Goal: Contribute content

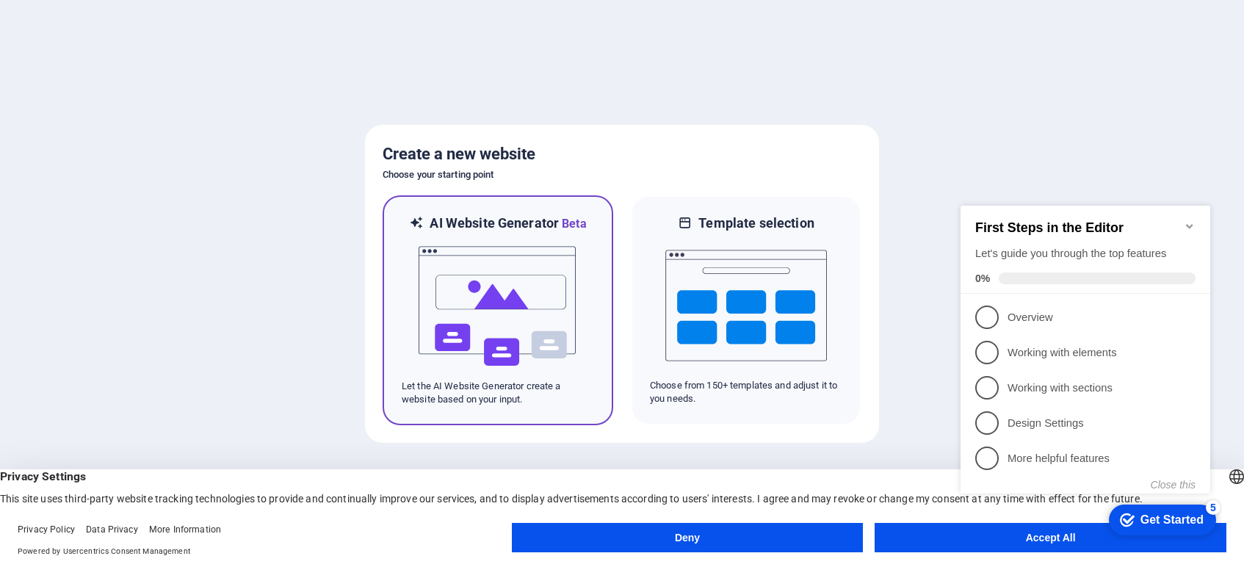
click at [512, 319] on img at bounding box center [498, 306] width 162 height 147
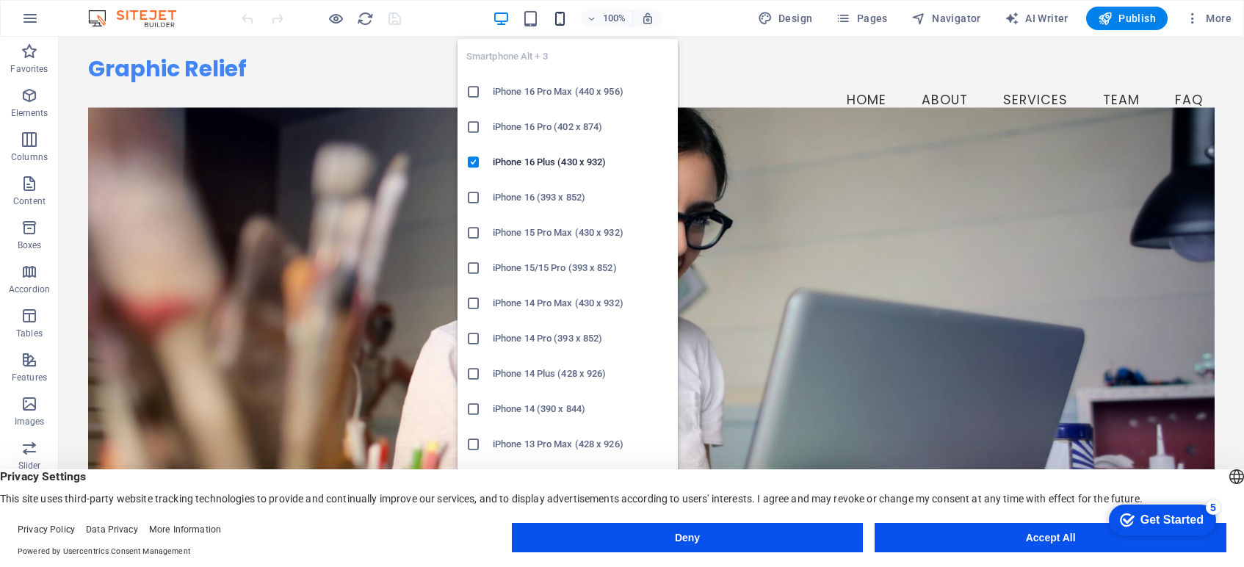
click at [561, 25] on icon "button" at bounding box center [560, 18] width 17 height 17
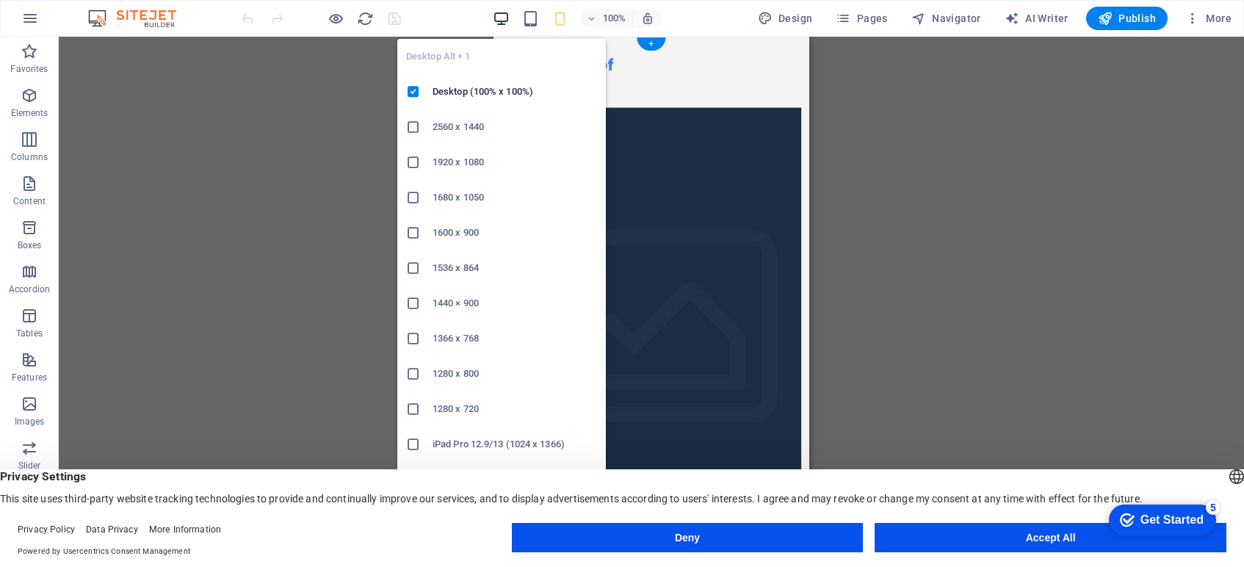
click at [506, 21] on icon "button" at bounding box center [501, 18] width 17 height 17
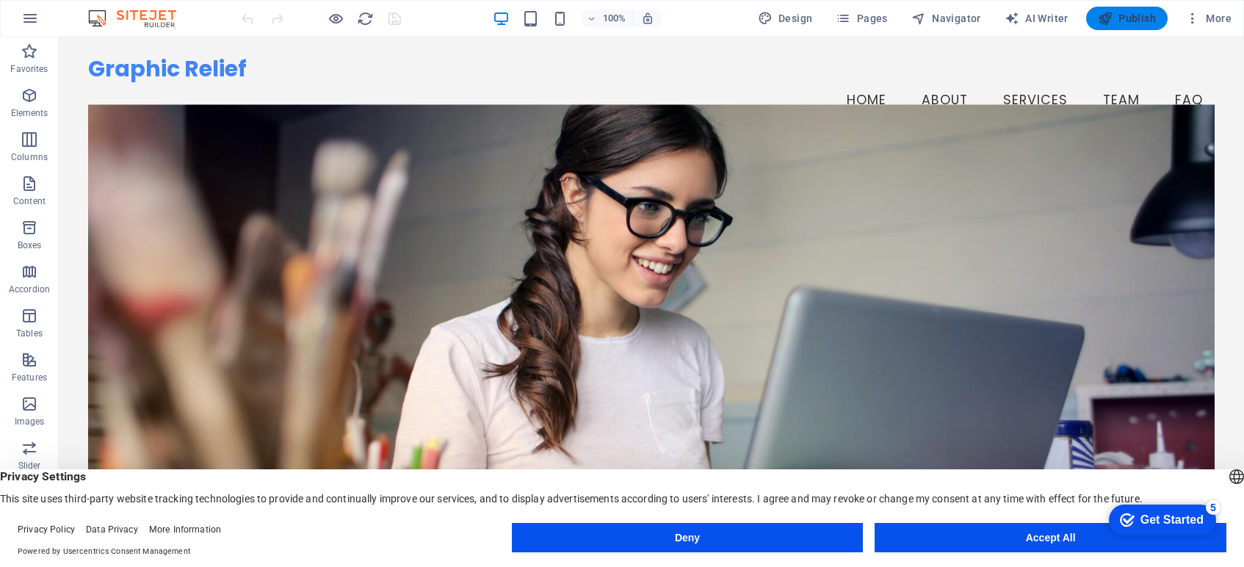
click at [1144, 25] on span "Publish" at bounding box center [1127, 18] width 58 height 15
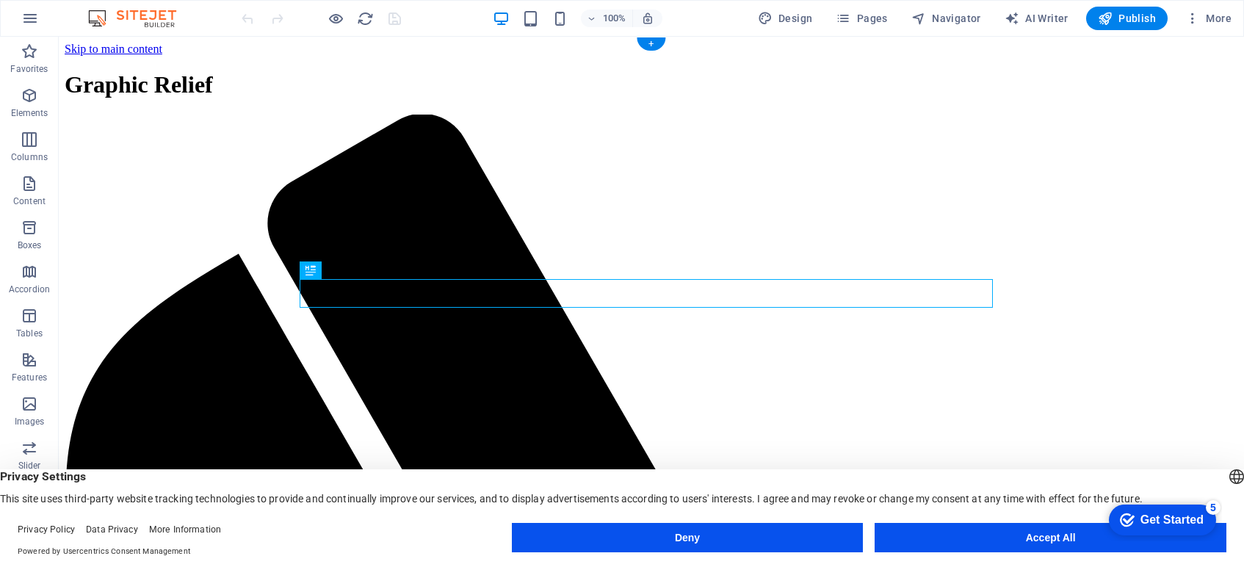
click at [1059, 541] on button "Accept All" at bounding box center [1051, 537] width 352 height 29
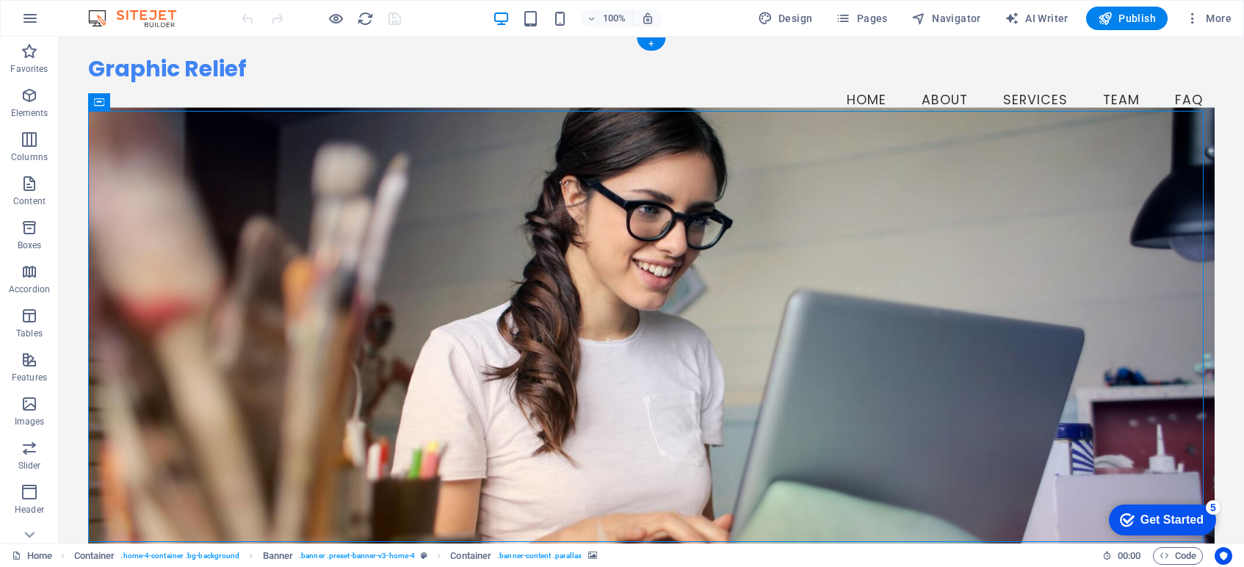
click at [207, 181] on figure at bounding box center [651, 338] width 1126 height 461
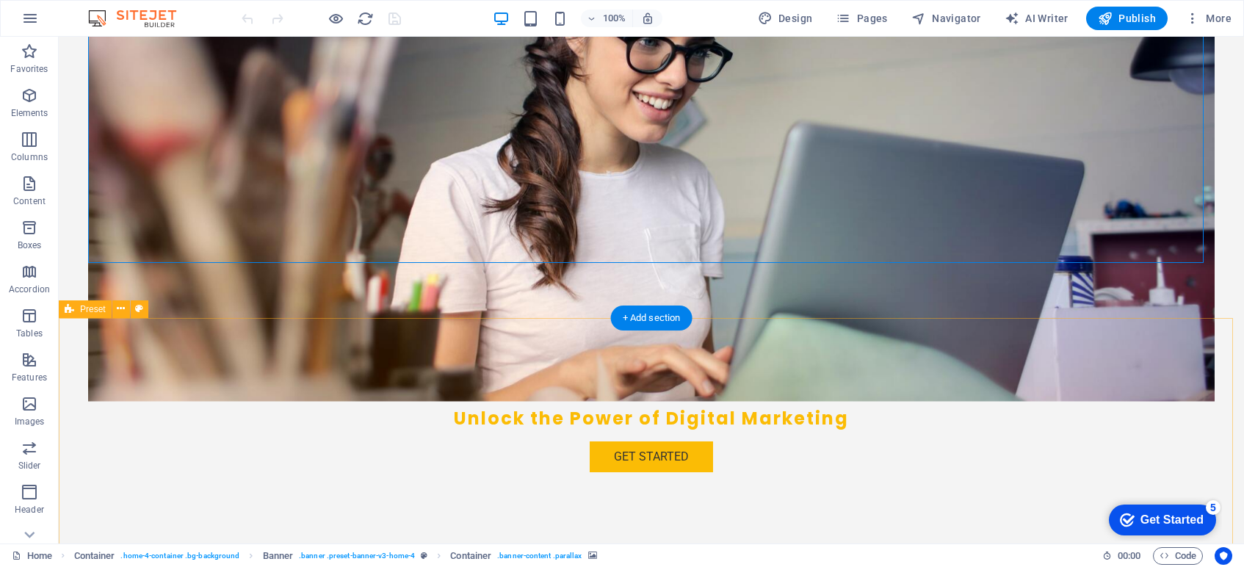
scroll to position [411, 0]
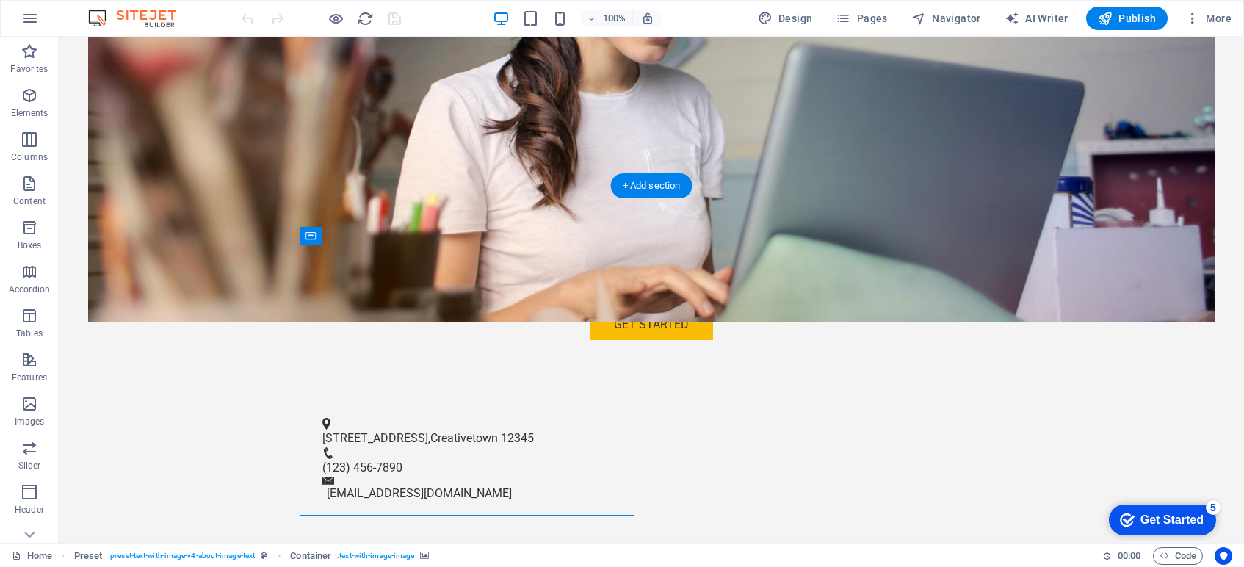
scroll to position [0, 0]
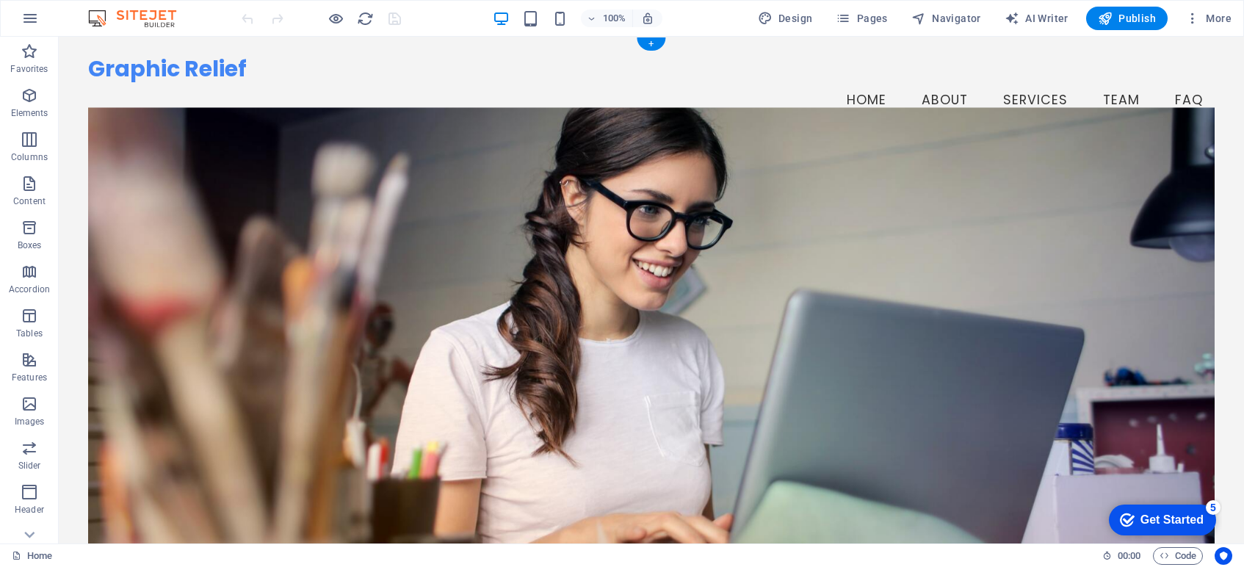
click at [380, 199] on figure at bounding box center [651, 338] width 1126 height 461
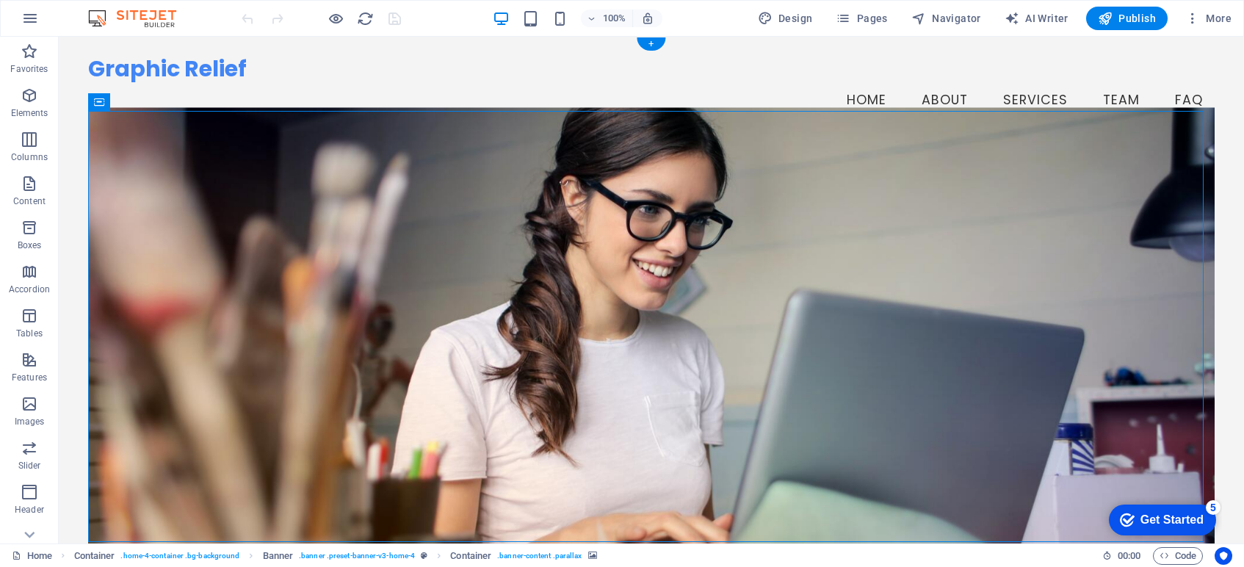
click at [125, 150] on figure at bounding box center [651, 338] width 1126 height 461
click at [126, 101] on icon at bounding box center [124, 102] width 8 height 15
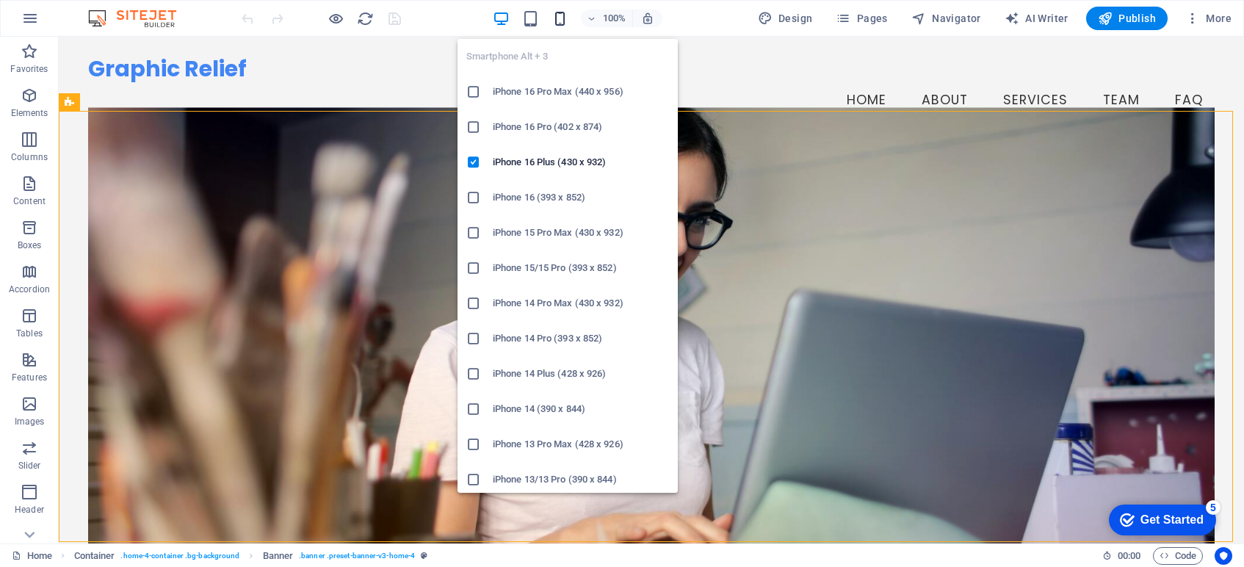
click at [560, 19] on icon "button" at bounding box center [560, 18] width 17 height 17
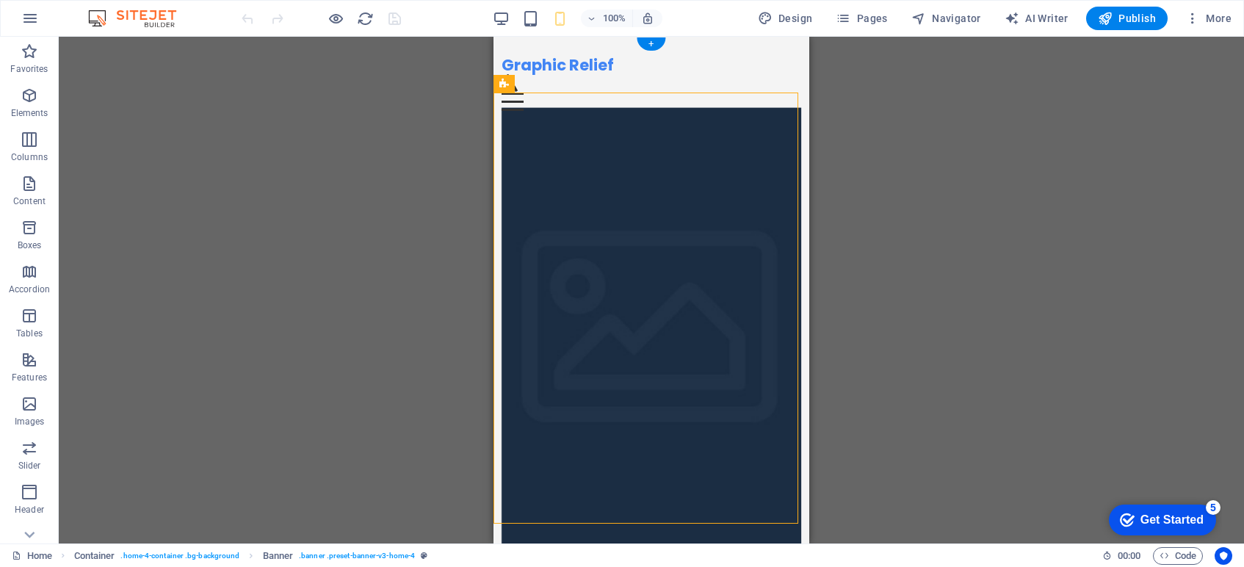
click at [705, 123] on figure at bounding box center [652, 337] width 300 height 461
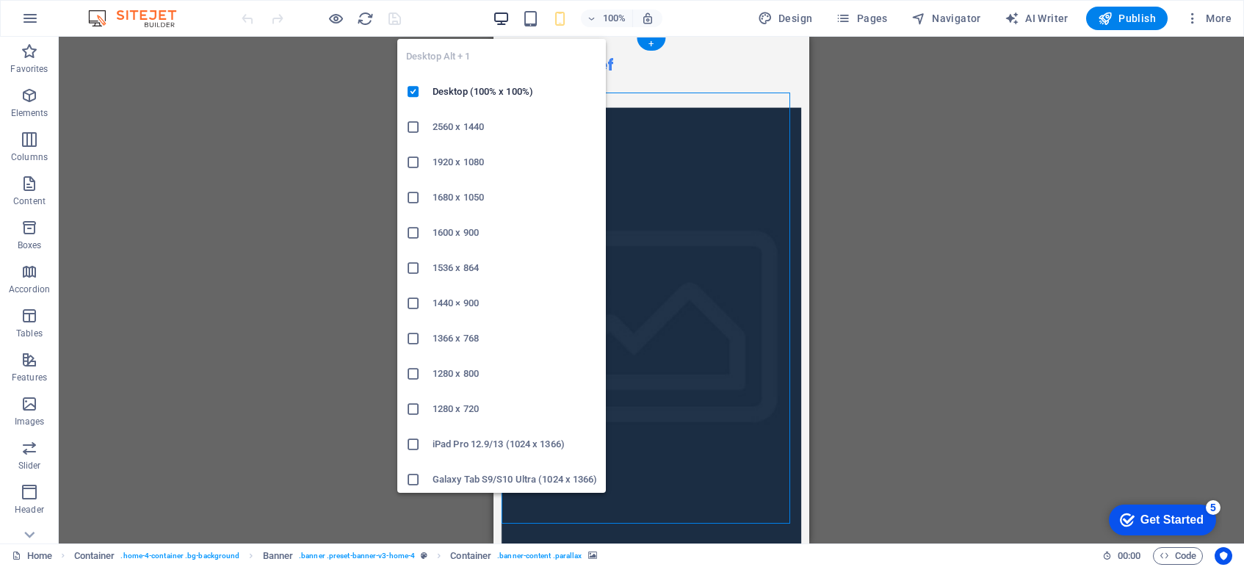
click at [502, 18] on icon "button" at bounding box center [501, 18] width 17 height 17
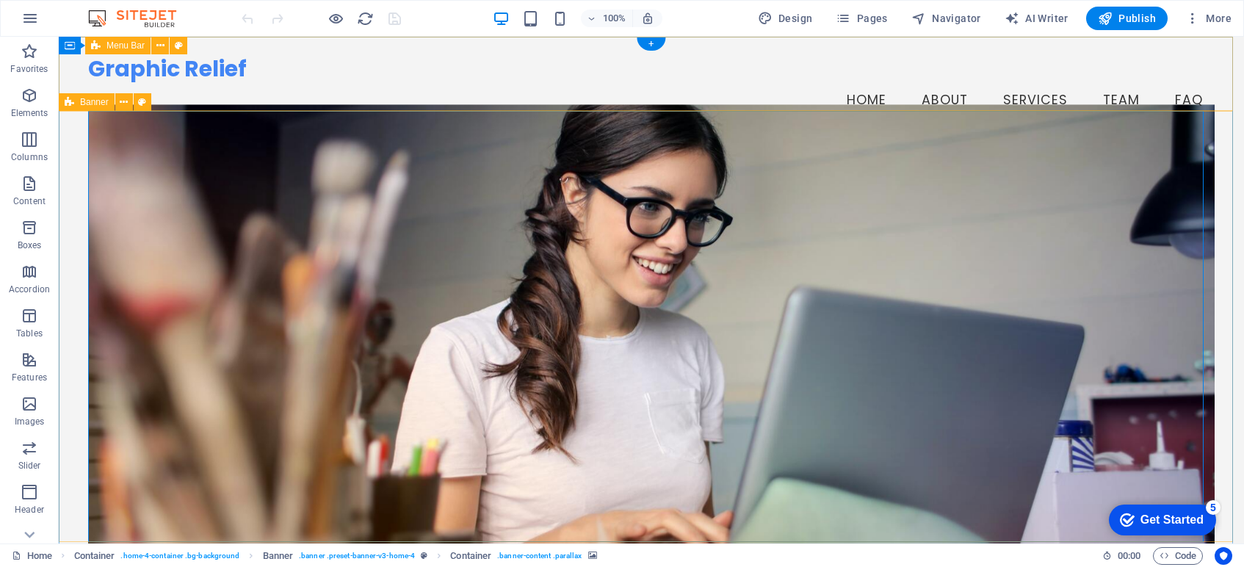
click at [96, 102] on span "Banner" at bounding box center [94, 102] width 29 height 9
click at [123, 101] on icon at bounding box center [124, 102] width 8 height 15
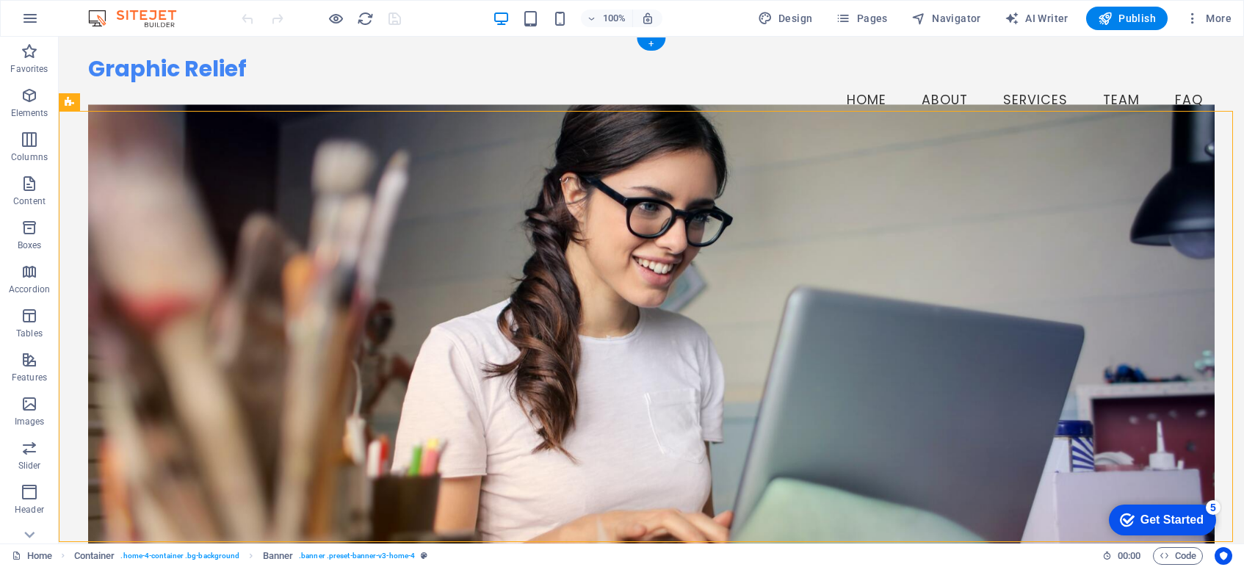
click at [159, 129] on figure at bounding box center [651, 335] width 1126 height 461
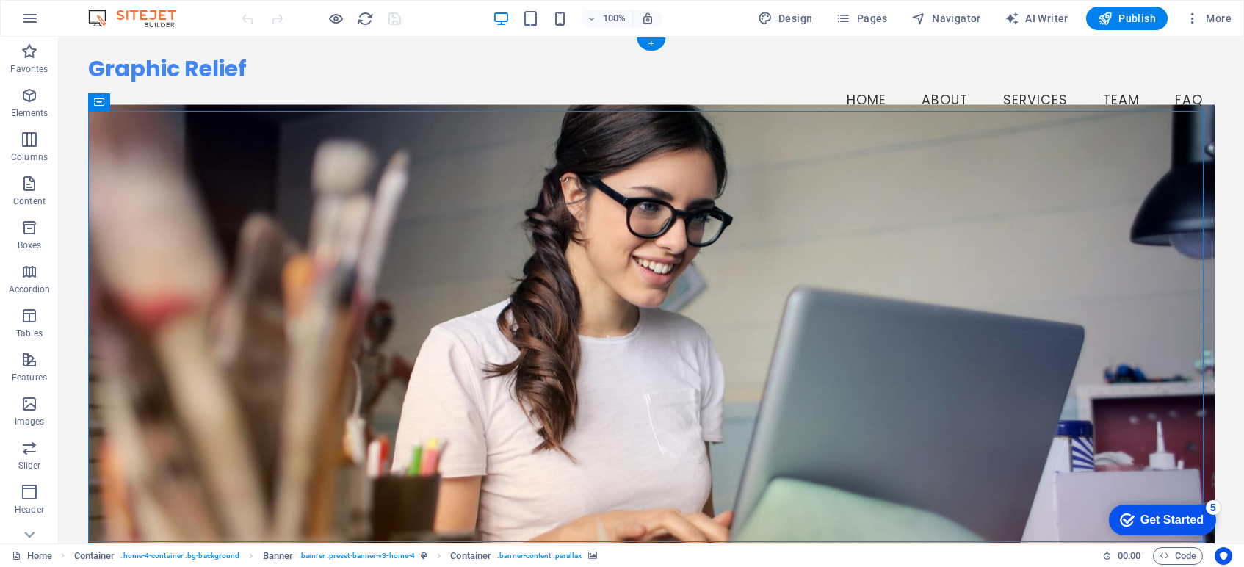
click at [106, 121] on figure at bounding box center [651, 335] width 1126 height 461
click at [101, 104] on span "Banner" at bounding box center [94, 102] width 29 height 9
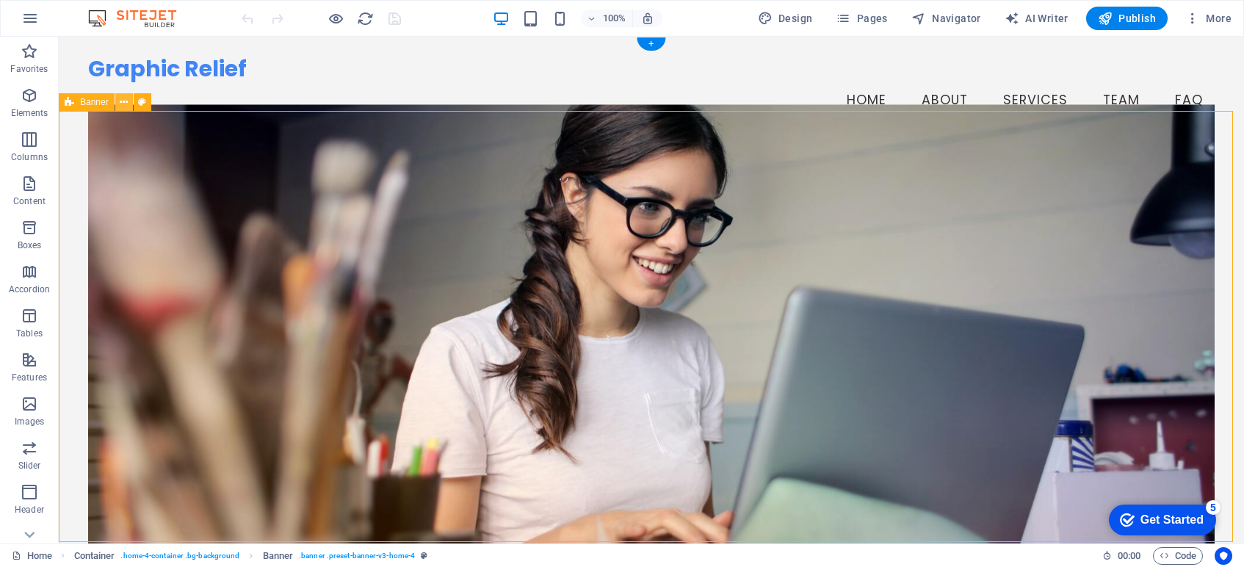
click at [127, 102] on icon at bounding box center [124, 102] width 8 height 15
click at [73, 104] on icon at bounding box center [70, 102] width 10 height 18
click at [119, 106] on button at bounding box center [124, 102] width 18 height 18
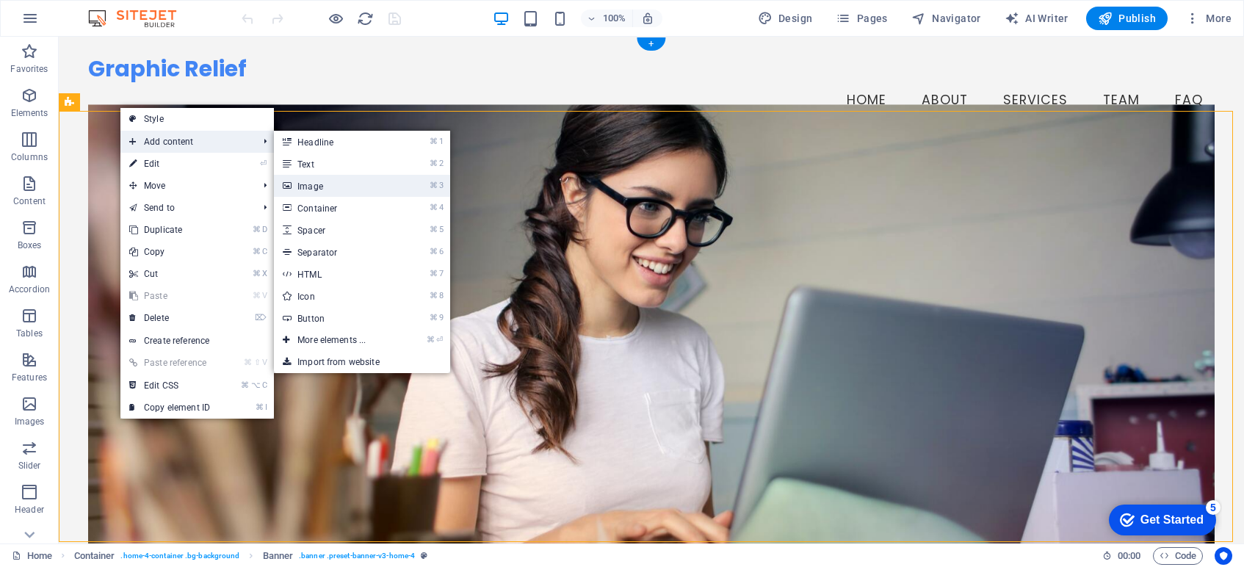
click at [294, 178] on link "⌘ 3 Image" at bounding box center [334, 186] width 121 height 22
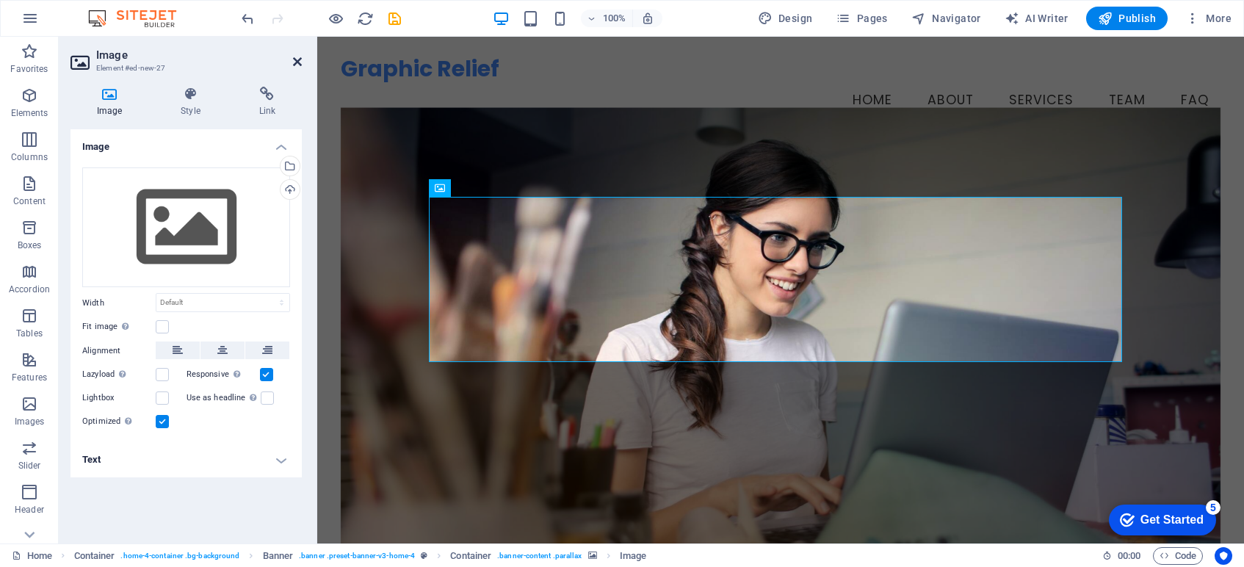
click at [299, 62] on icon at bounding box center [297, 62] width 9 height 12
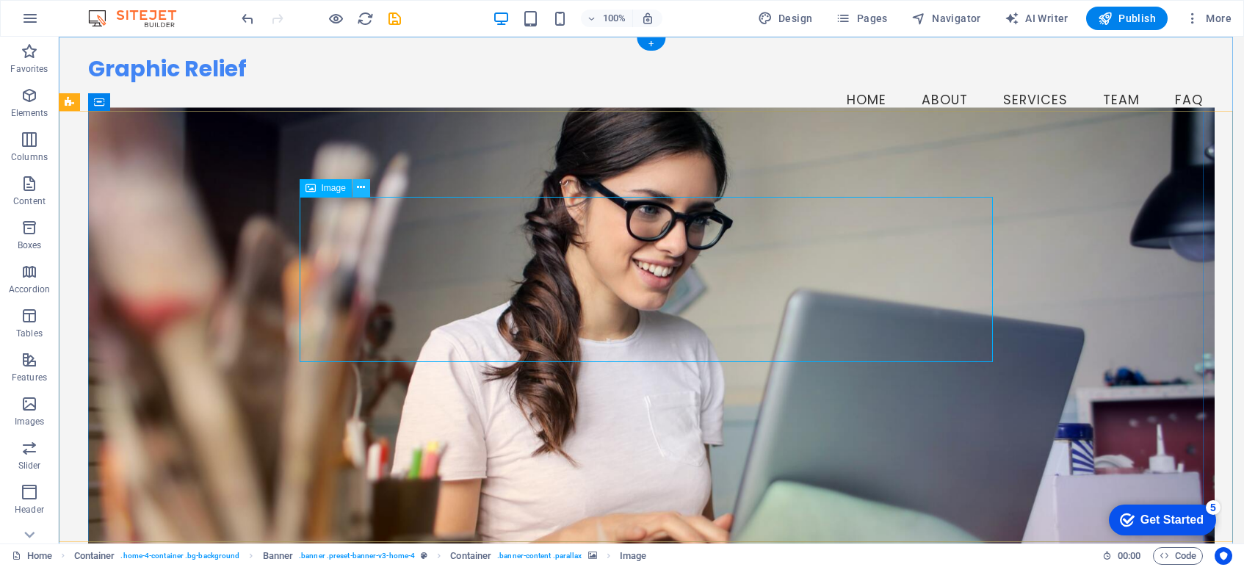
click at [361, 187] on icon at bounding box center [361, 187] width 8 height 15
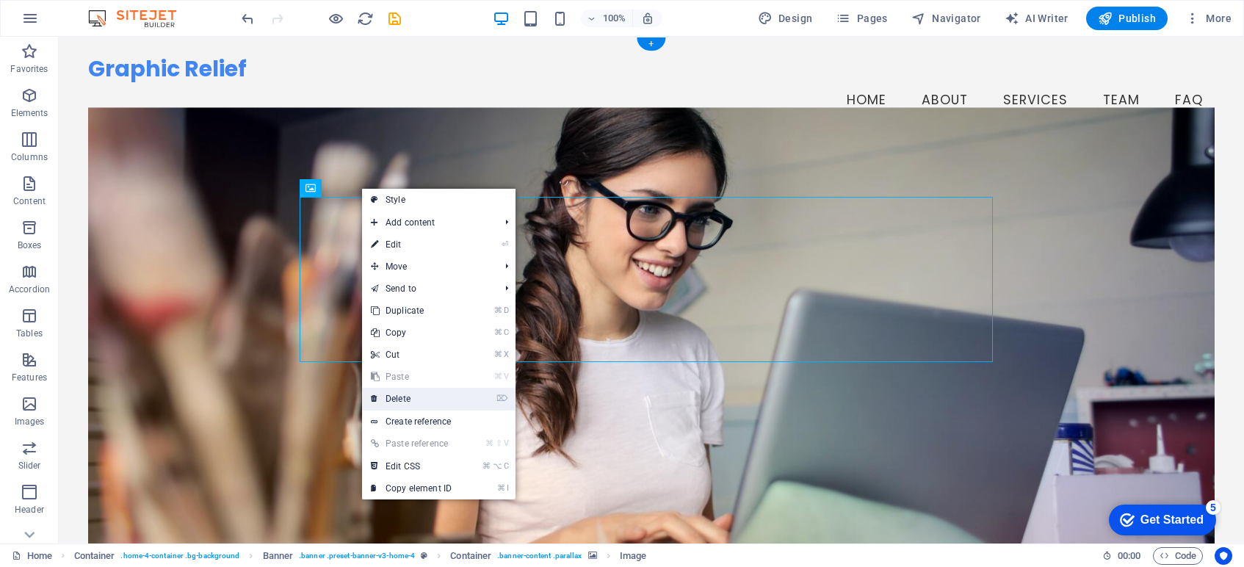
click at [416, 389] on link "⌦ Delete" at bounding box center [411, 399] width 98 height 22
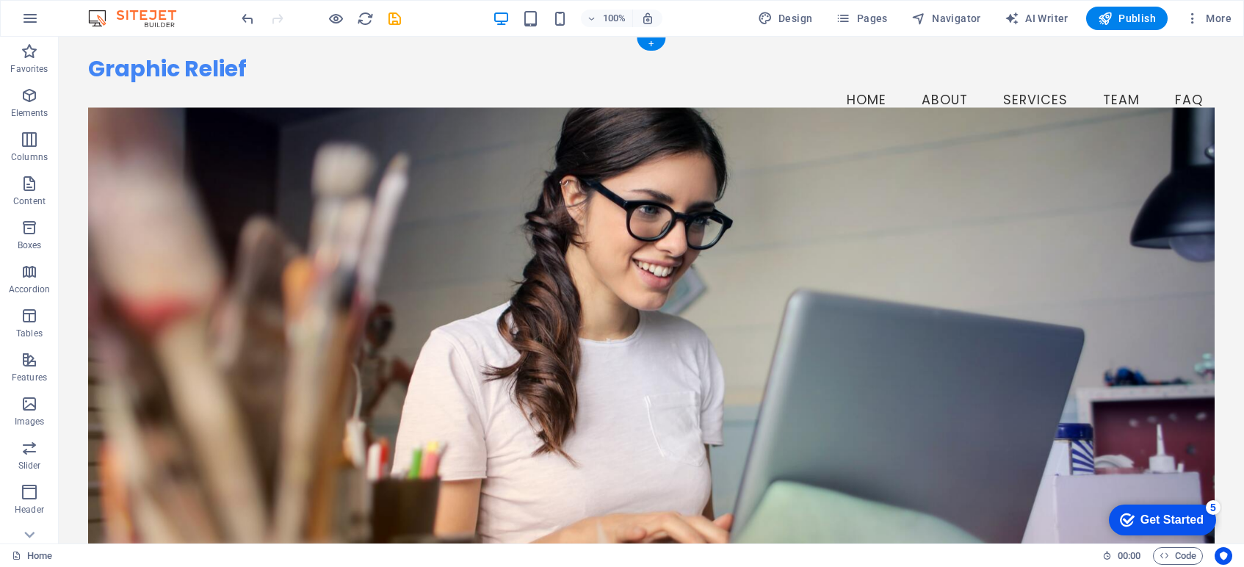
click at [189, 187] on figure at bounding box center [651, 338] width 1126 height 461
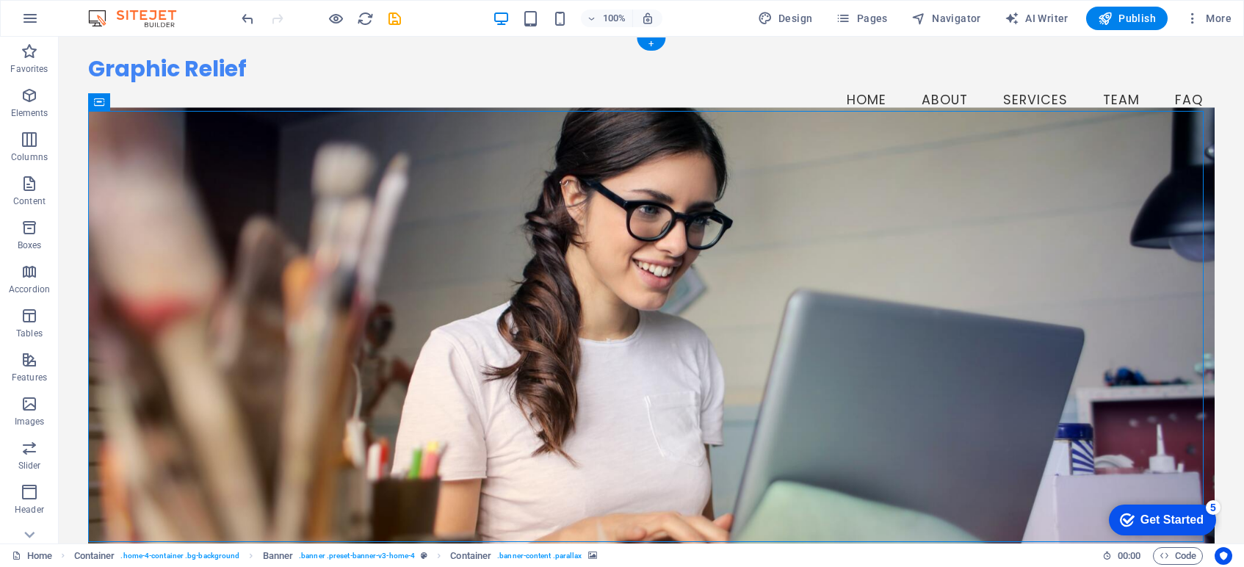
click at [161, 122] on figure at bounding box center [651, 338] width 1126 height 461
click at [161, 123] on figure at bounding box center [651, 338] width 1126 height 461
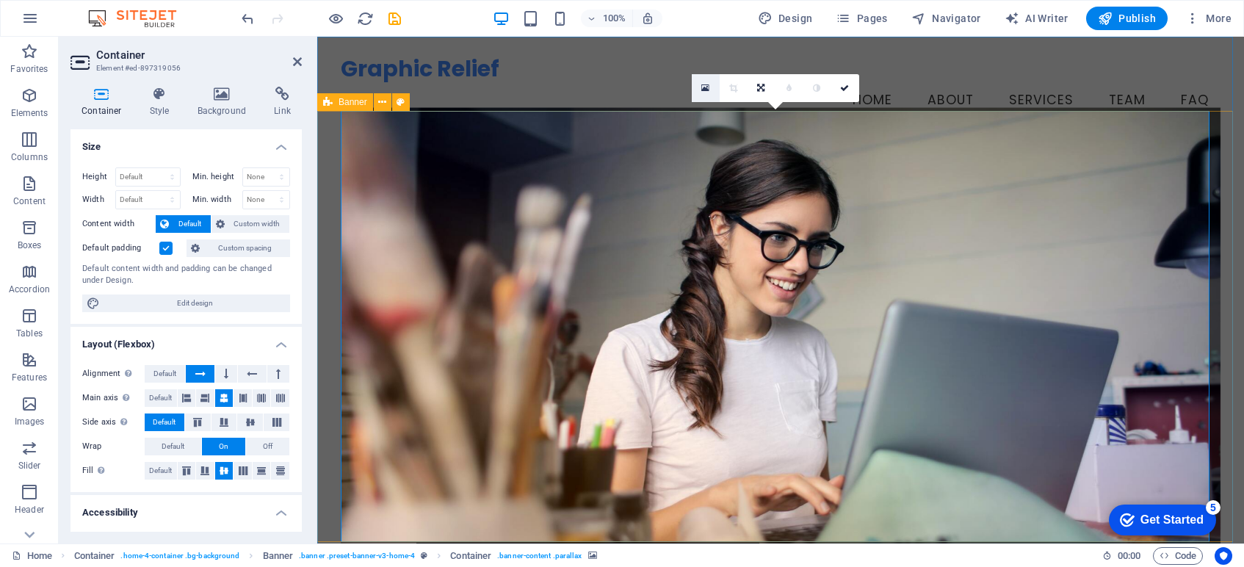
click at [705, 87] on icon at bounding box center [705, 88] width 8 height 10
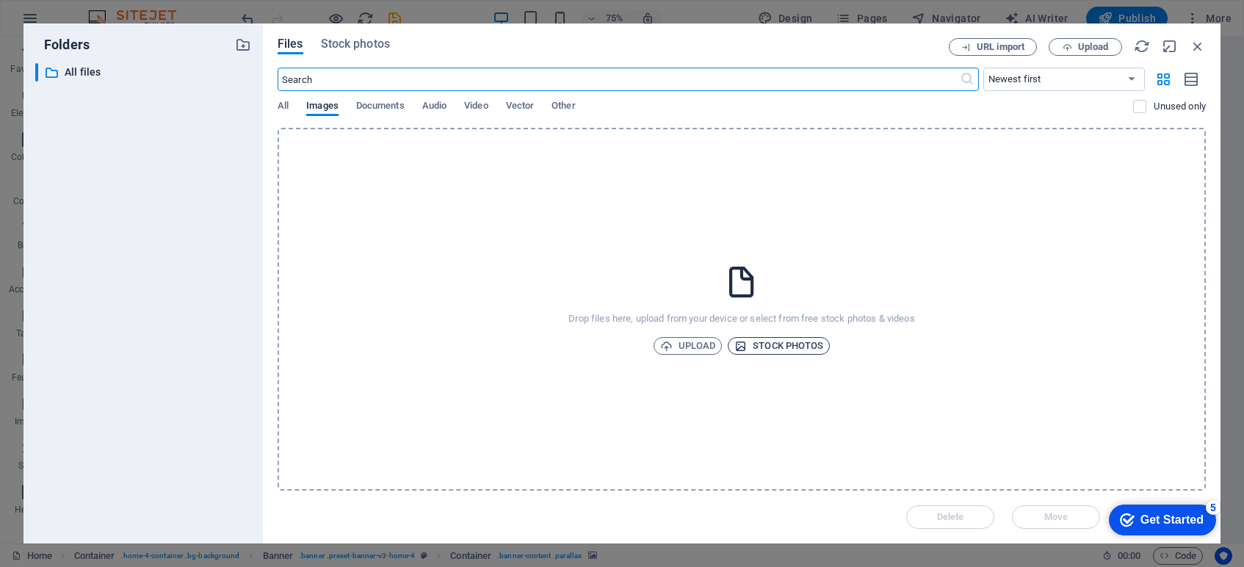
click at [767, 344] on span "Stock photos" at bounding box center [778, 346] width 89 height 18
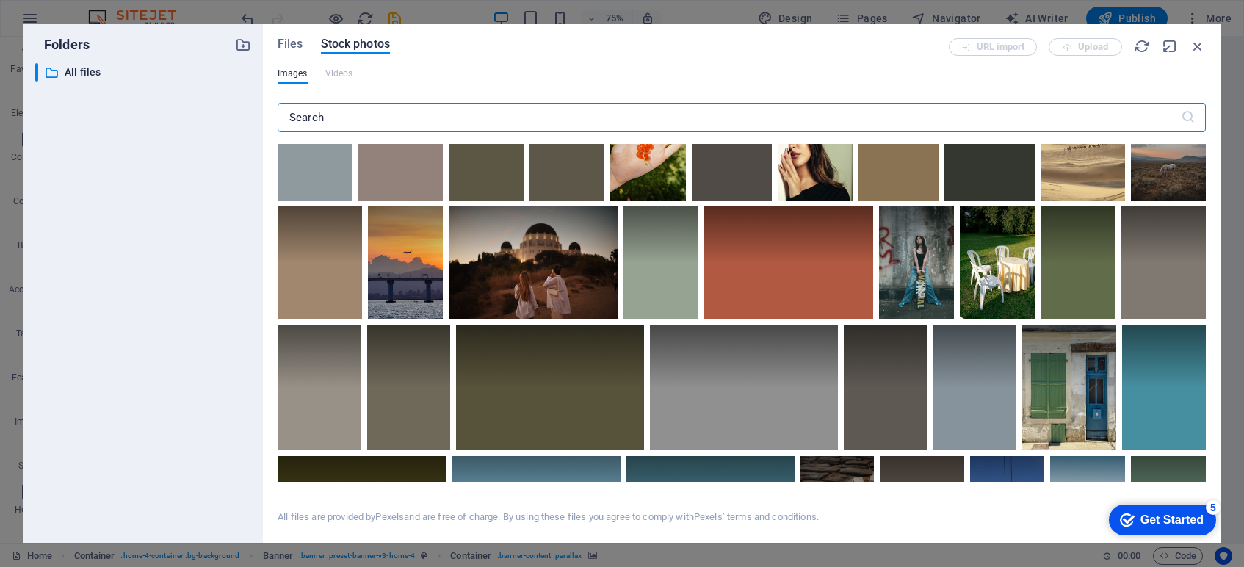
scroll to position [1976, 0]
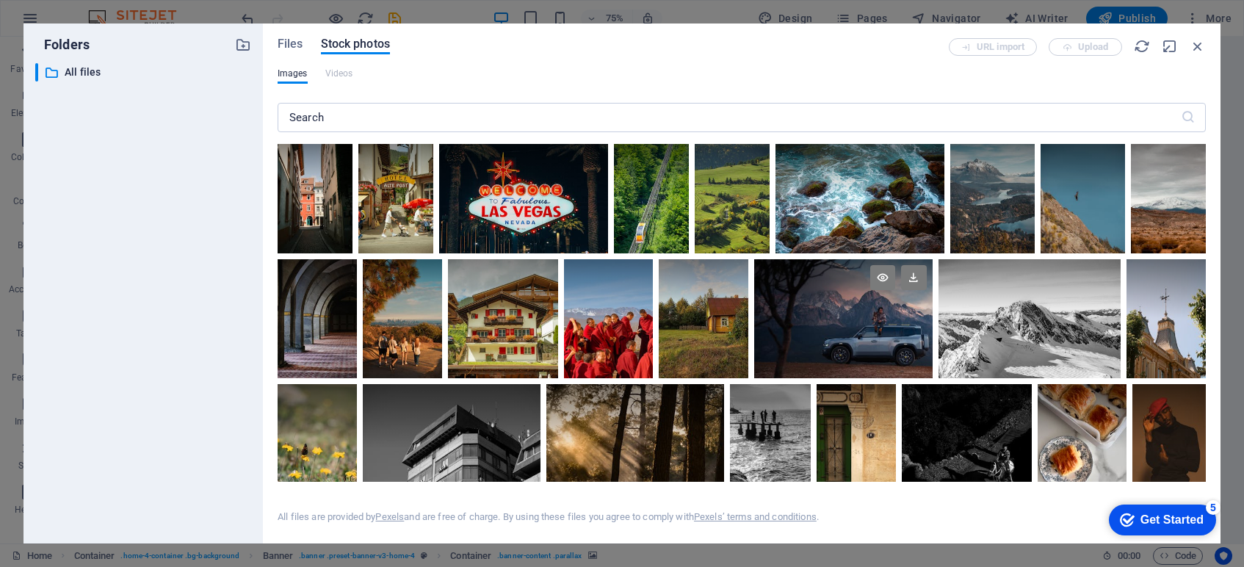
click at [830, 335] on div at bounding box center [843, 318] width 178 height 119
drag, startPoint x: 1161, startPoint y: 517, endPoint x: 1304, endPoint y: 830, distance: 343.8
click at [1161, 518] on div "Get Started" at bounding box center [1172, 519] width 63 height 13
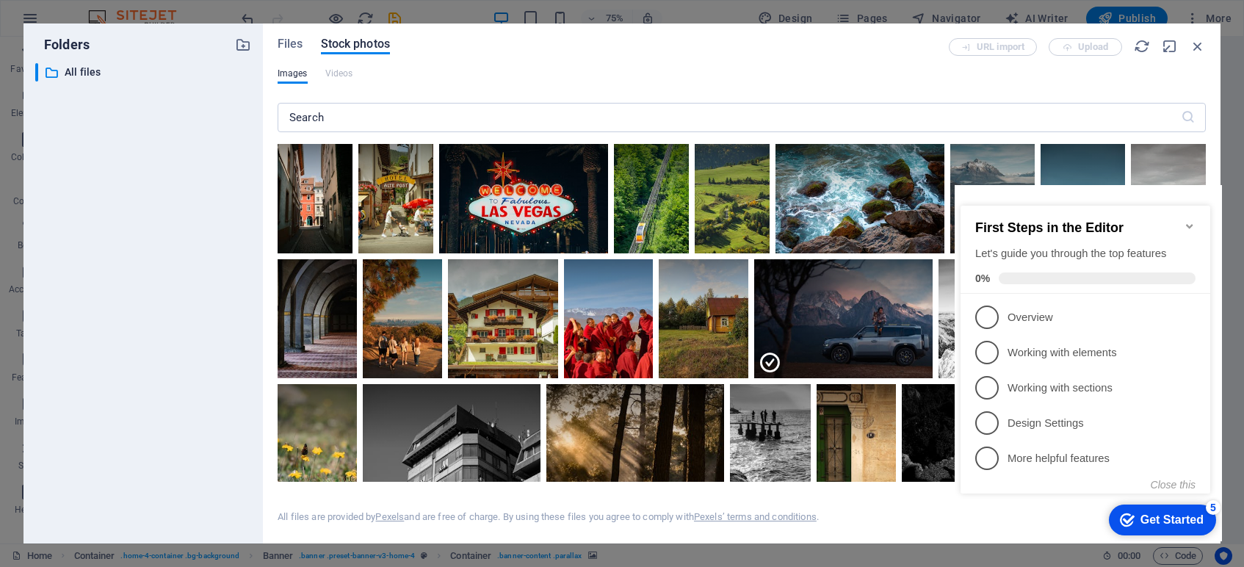
click at [566, 89] on div "Images Videos" at bounding box center [742, 82] width 928 height 28
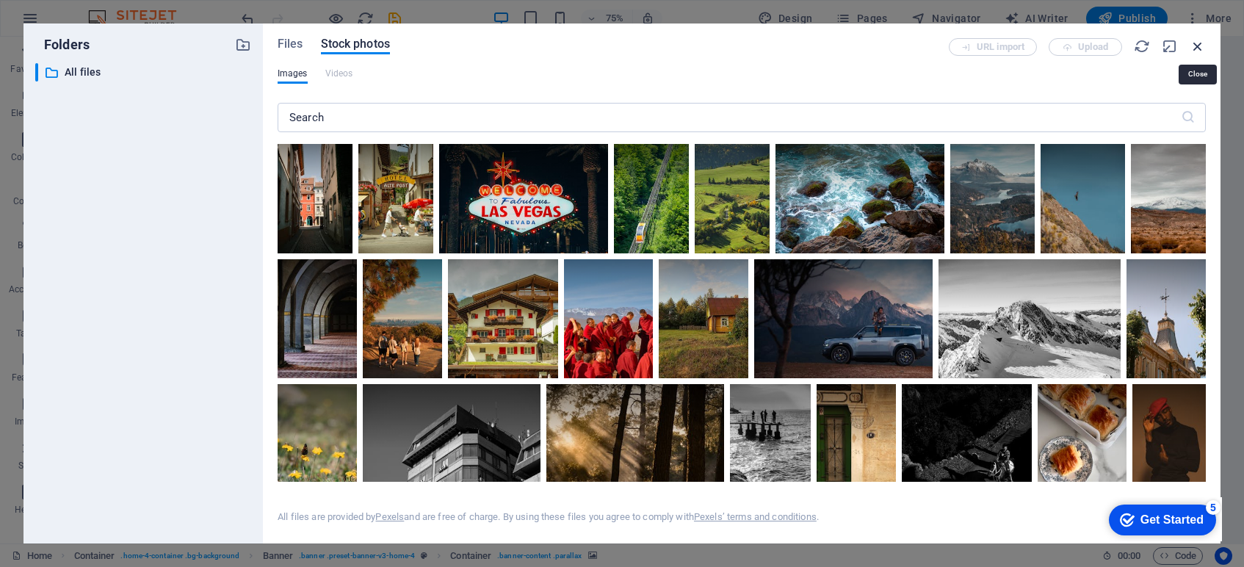
click at [1193, 46] on icon "button" at bounding box center [1198, 46] width 16 height 16
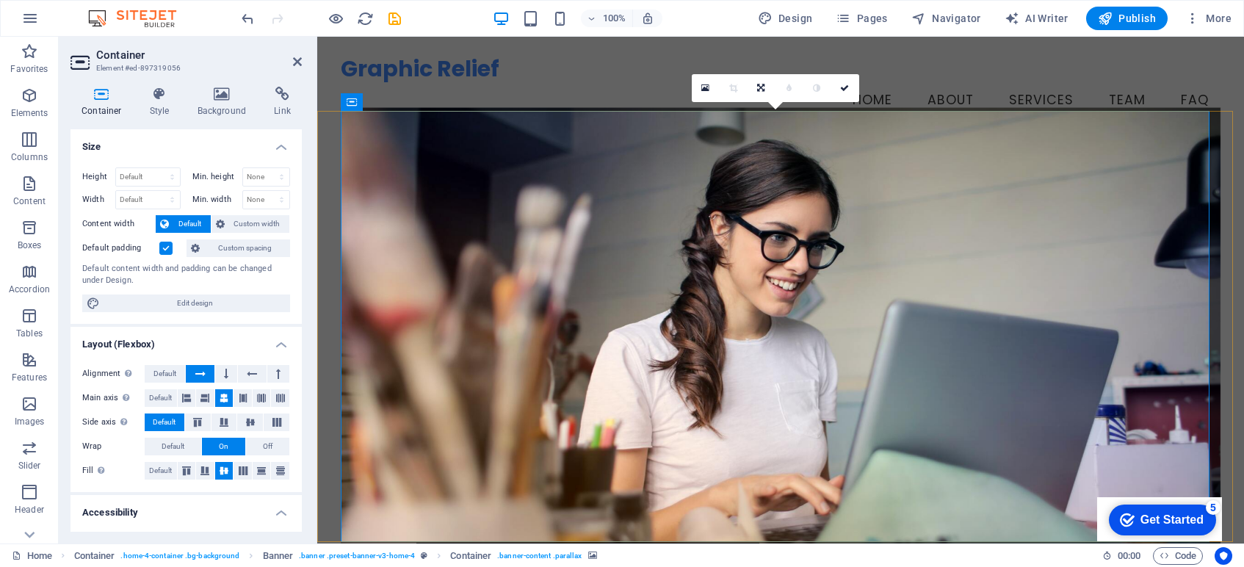
click at [748, 126] on figure at bounding box center [781, 338] width 881 height 461
click at [795, 19] on span "Design" at bounding box center [785, 18] width 55 height 15
select select "px"
select select "200"
select select "px"
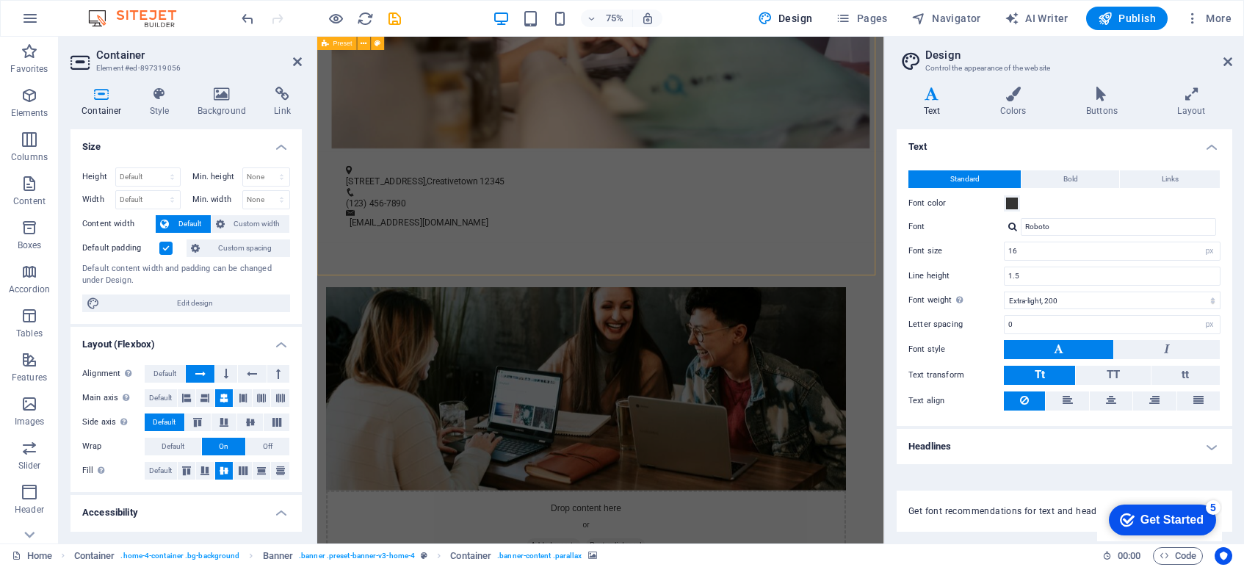
scroll to position [902, 0]
